Goal: Browse casually

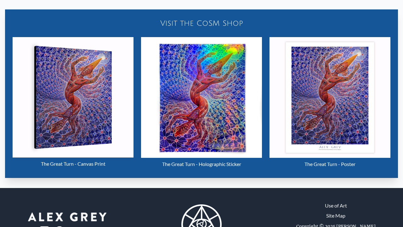
scroll to position [307, 0]
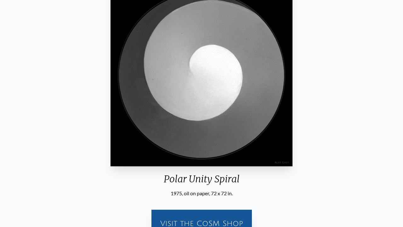
scroll to position [181, 0]
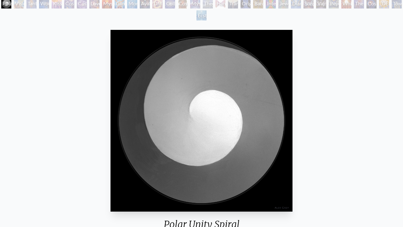
scroll to position [37, 0]
